Goal: Find specific page/section: Find specific page/section

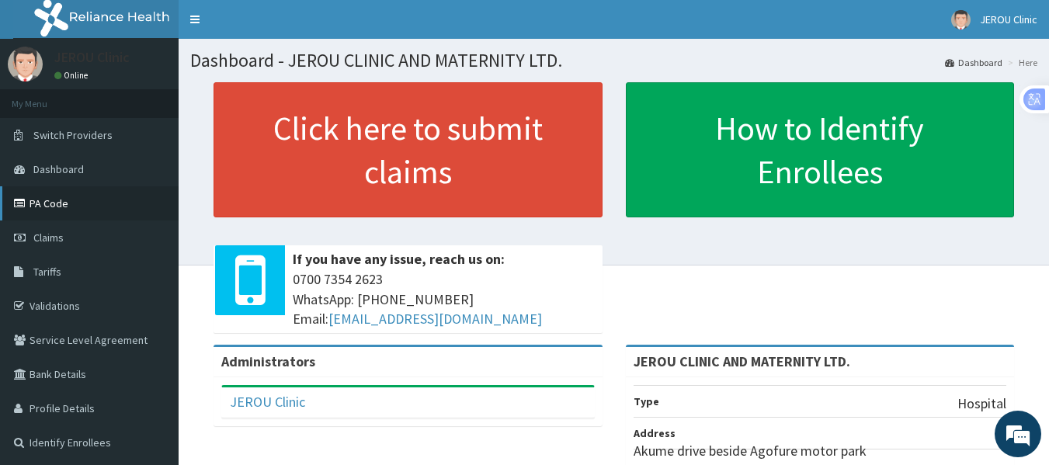
click at [52, 210] on link "PA Code" at bounding box center [89, 203] width 179 height 34
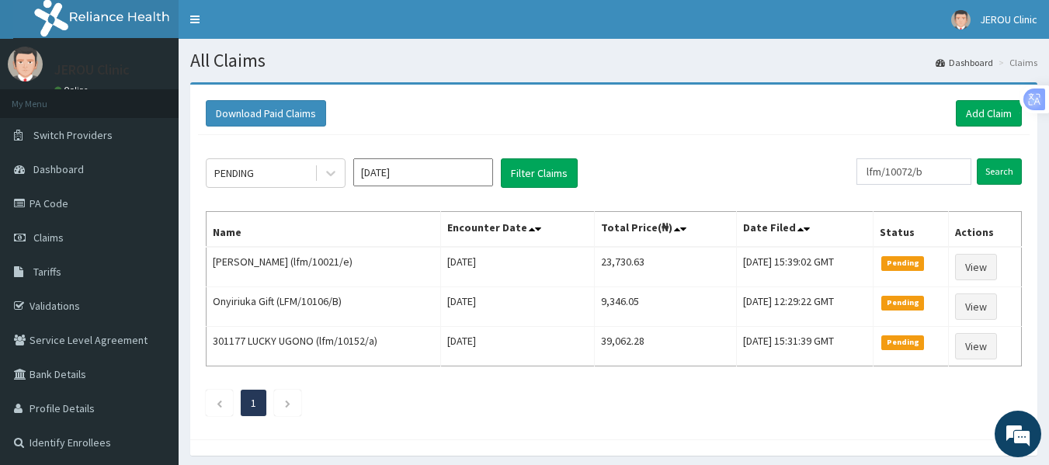
click at [506, 23] on nav "Toggle navigation JEROU Clinic JEROU Clinic - jerouclinic@gmail.com Member sinc…" at bounding box center [614, 19] width 871 height 39
click at [62, 314] on link "Validations" at bounding box center [89, 306] width 179 height 34
click at [50, 206] on link "PA Code" at bounding box center [89, 203] width 179 height 34
